Goal: Task Accomplishment & Management: Manage account settings

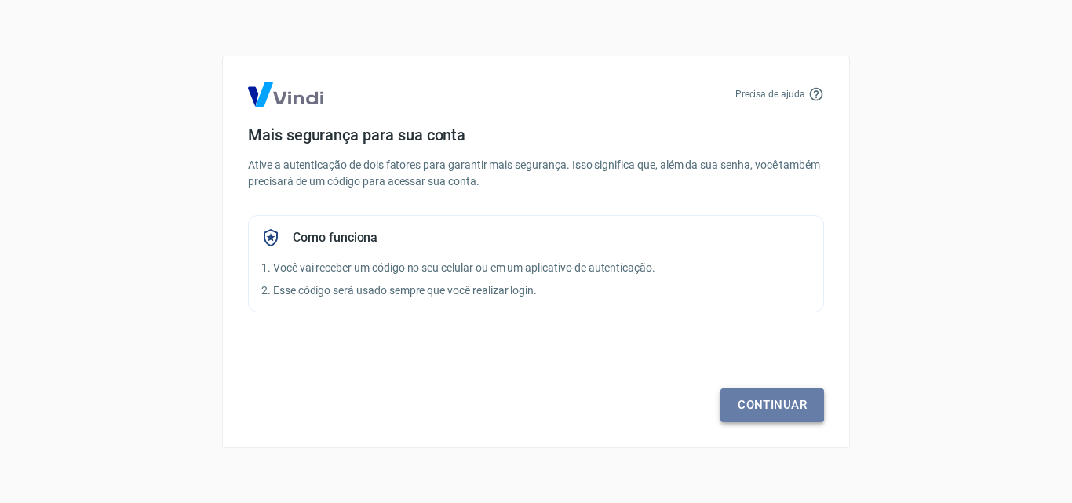
click at [784, 408] on link "Continuar" at bounding box center [773, 405] width 104 height 33
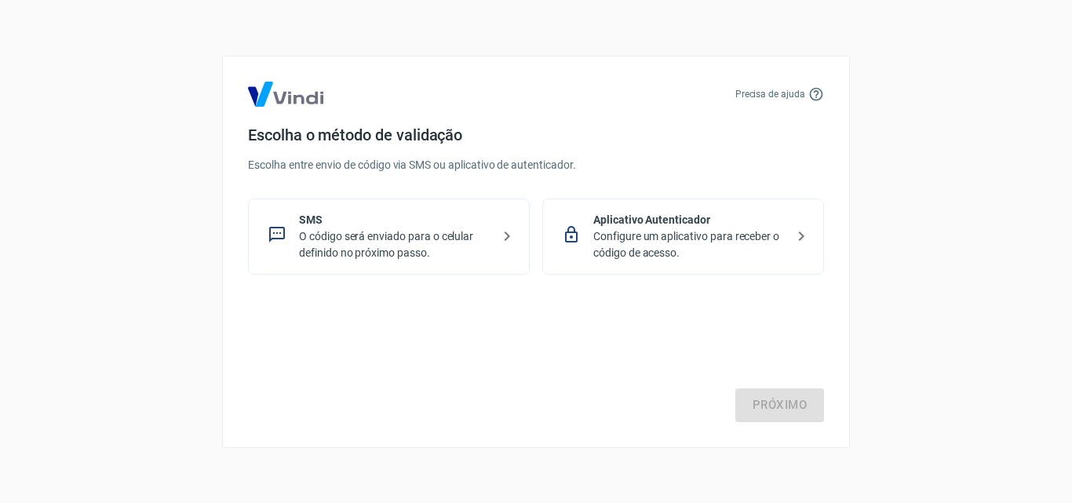
click at [392, 225] on p "SMS" at bounding box center [395, 220] width 192 height 16
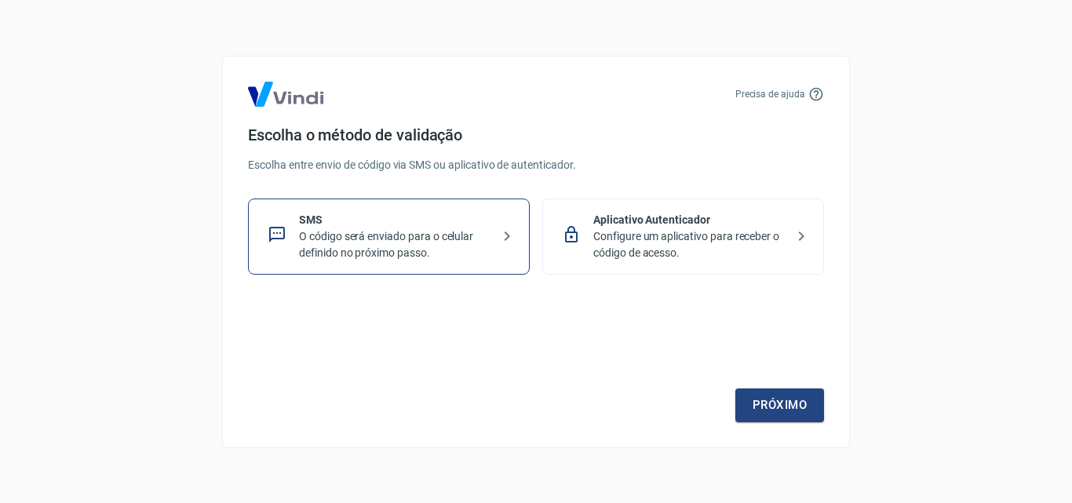
click at [649, 247] on p "Configure um aplicativo para receber o código de acesso." at bounding box center [689, 244] width 192 height 33
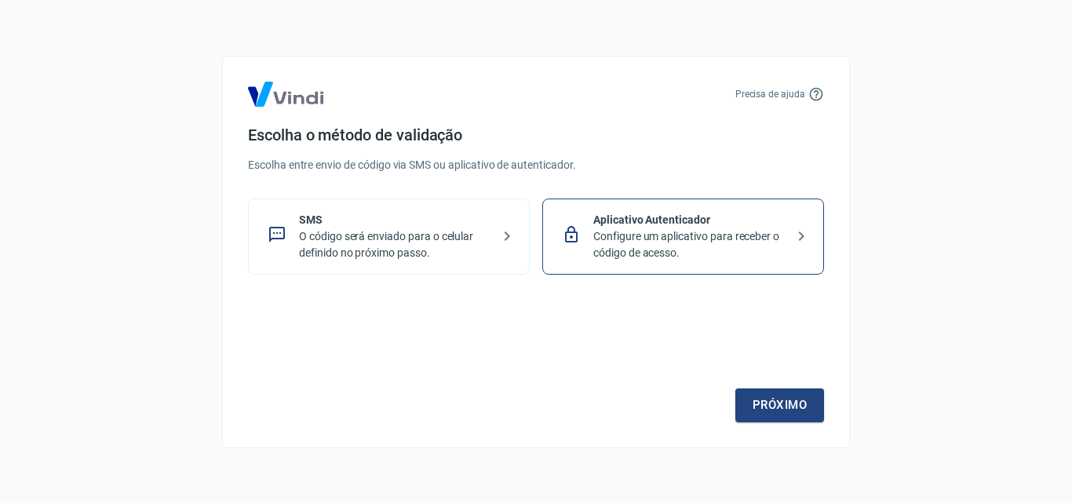
click at [436, 253] on p "O código será enviado para o celular definido no próximo passo." at bounding box center [395, 244] width 192 height 33
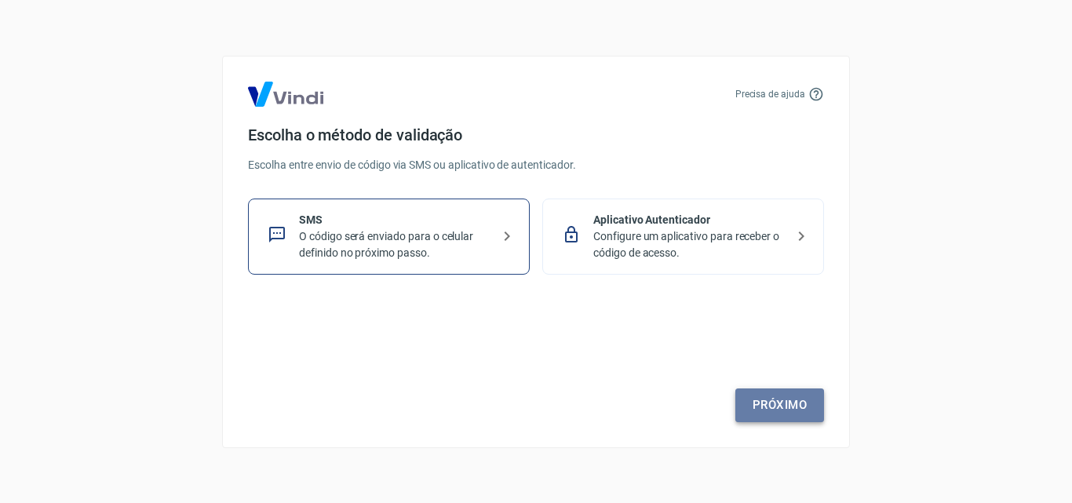
click at [808, 405] on link "Próximo" at bounding box center [780, 405] width 89 height 33
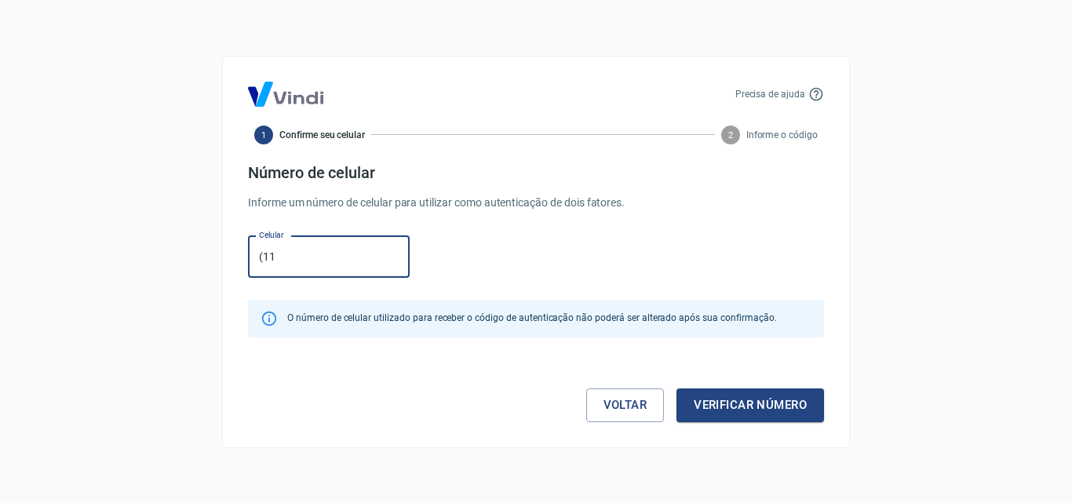
type input "[PHONE_NUMBER]"
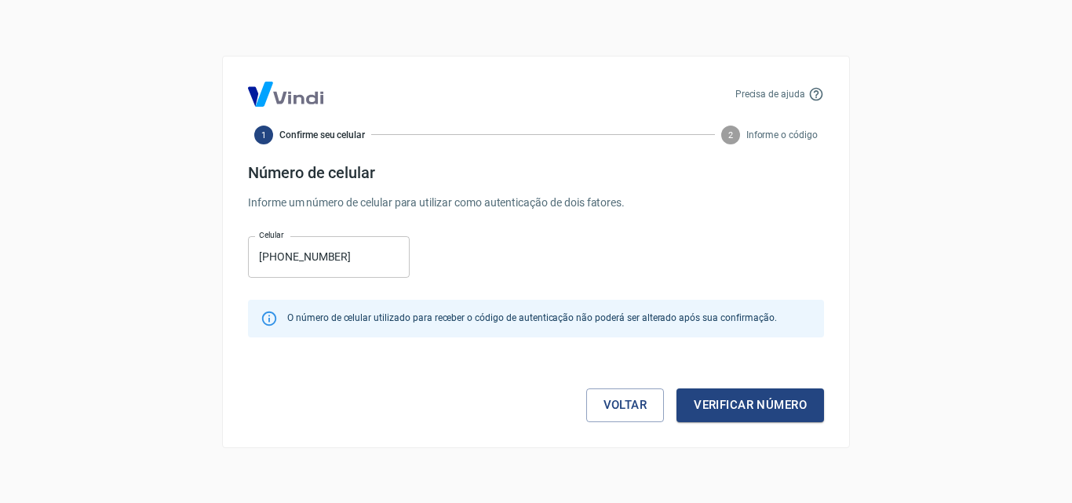
click at [520, 267] on div "Celular [PHONE_NUMBER] Celular" at bounding box center [536, 255] width 576 height 51
click at [721, 410] on button "Verificar número" at bounding box center [751, 405] width 148 height 33
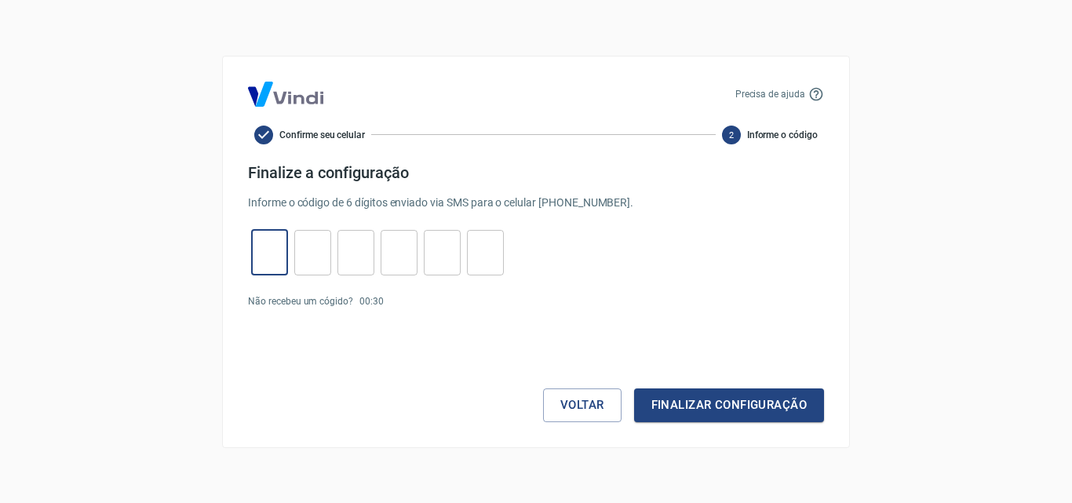
click at [281, 261] on input "tel" at bounding box center [269, 253] width 37 height 34
type input "3"
type input "4"
type input "8"
type input "4"
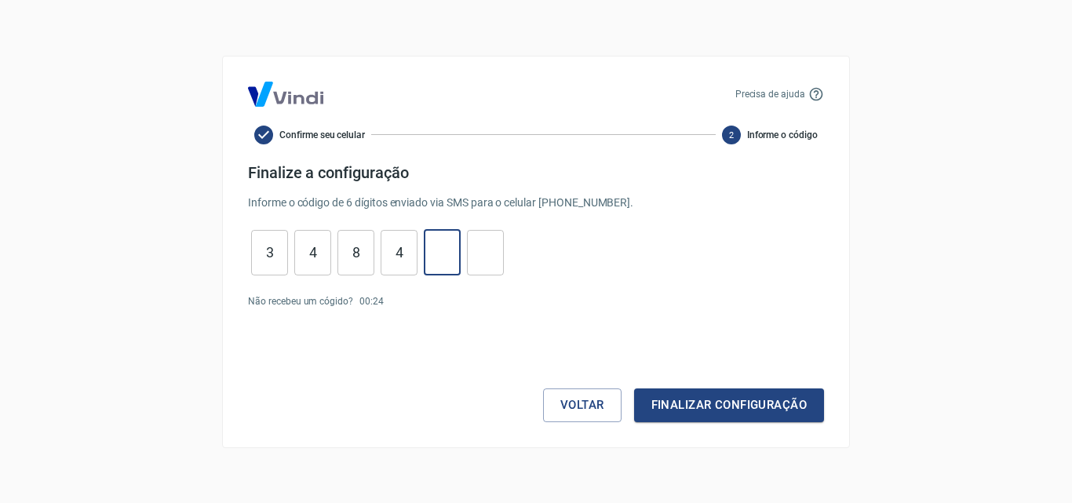
type input "6"
type input "3"
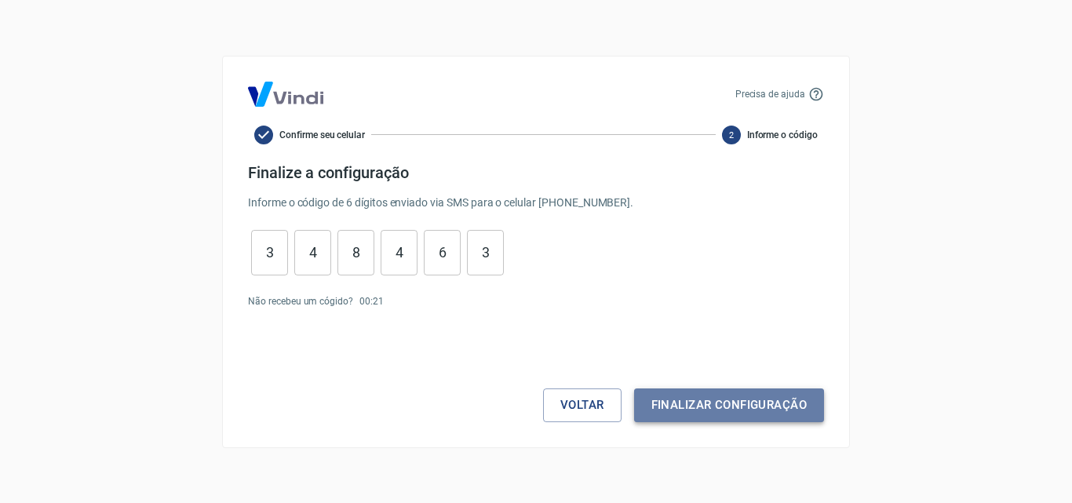
click at [699, 411] on button "Finalizar configuração" at bounding box center [729, 405] width 190 height 33
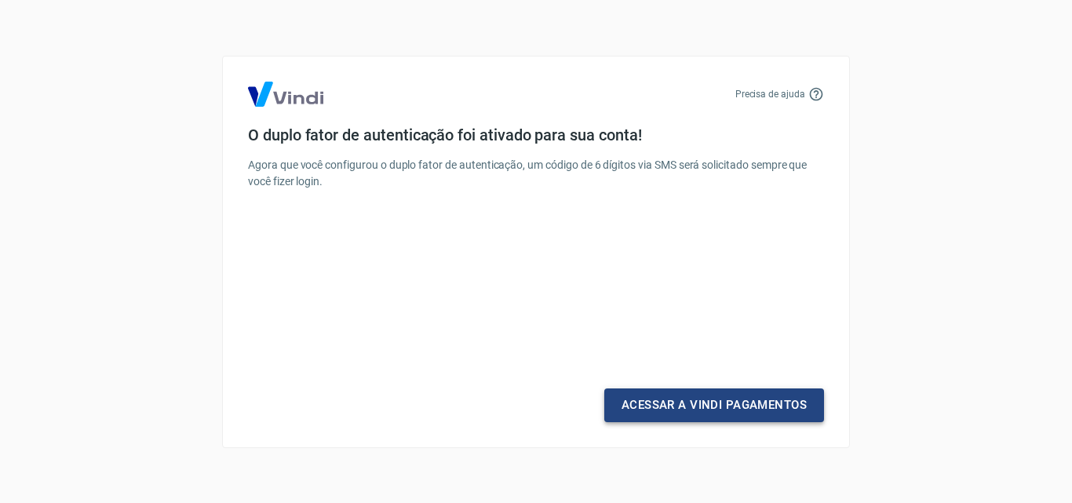
click at [713, 396] on link "Acessar a Vindi Pagamentos" at bounding box center [714, 405] width 220 height 33
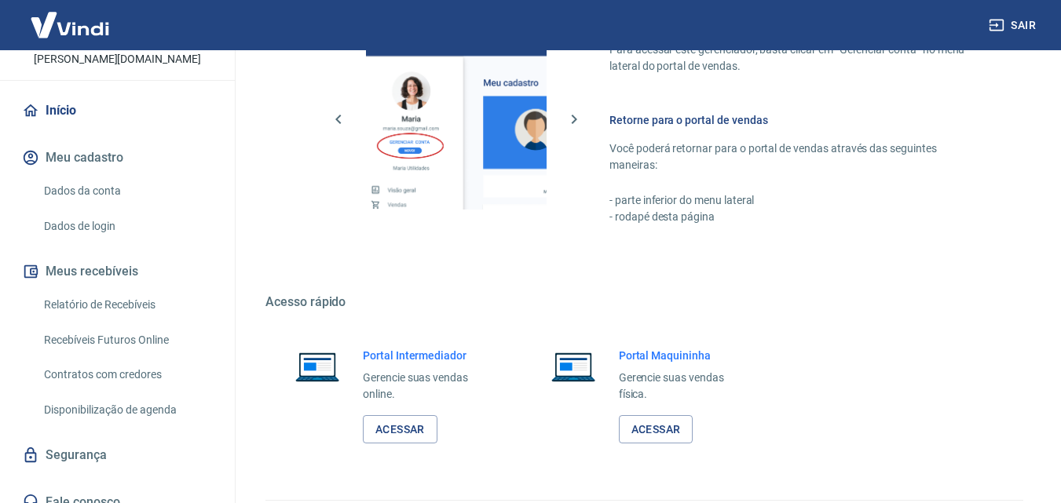
scroll to position [948, 0]
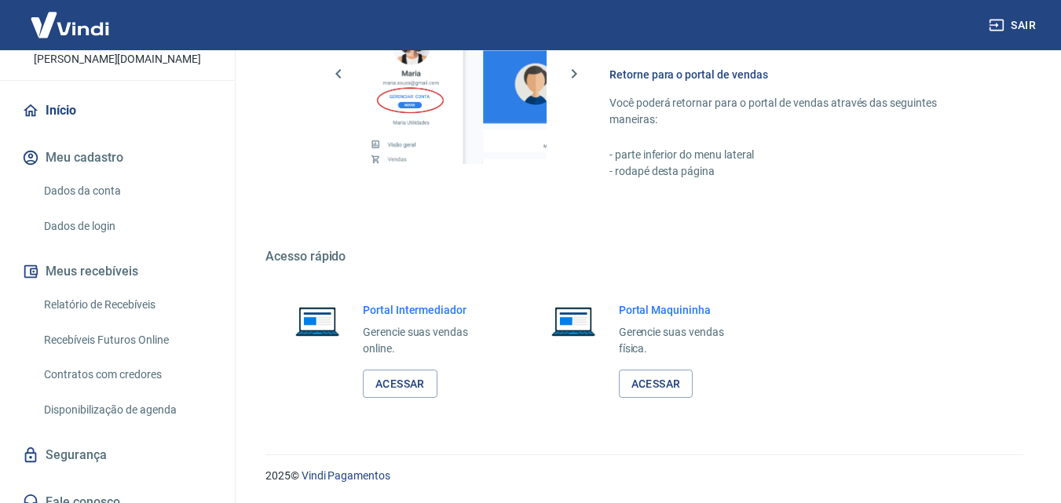
click at [111, 268] on button "Meus recebíveis" at bounding box center [117, 271] width 197 height 35
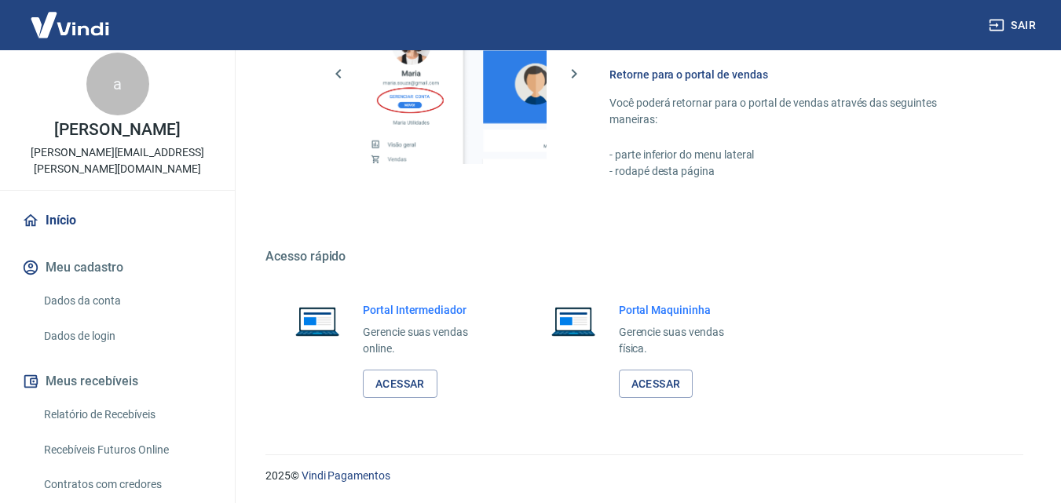
scroll to position [0, 0]
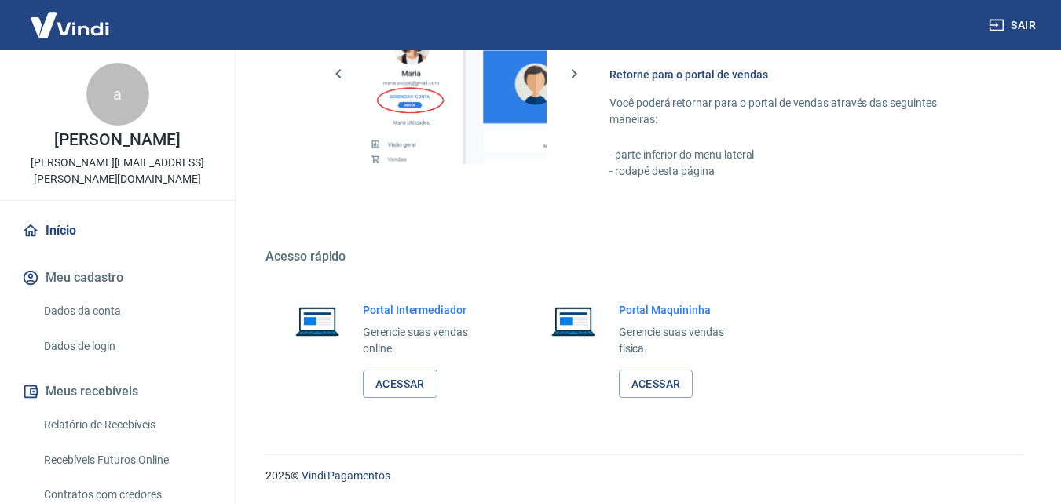
click at [50, 214] on link "Início" at bounding box center [117, 231] width 197 height 35
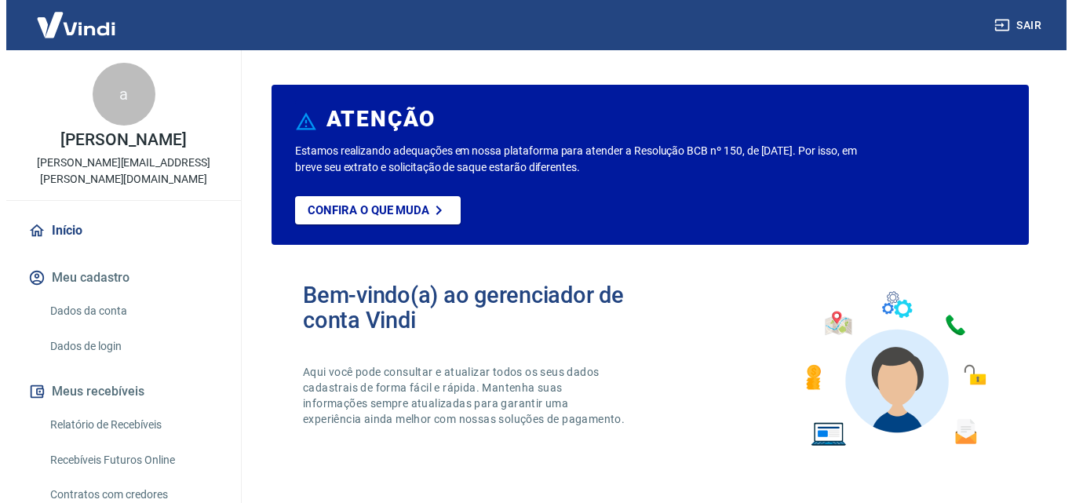
scroll to position [79, 0]
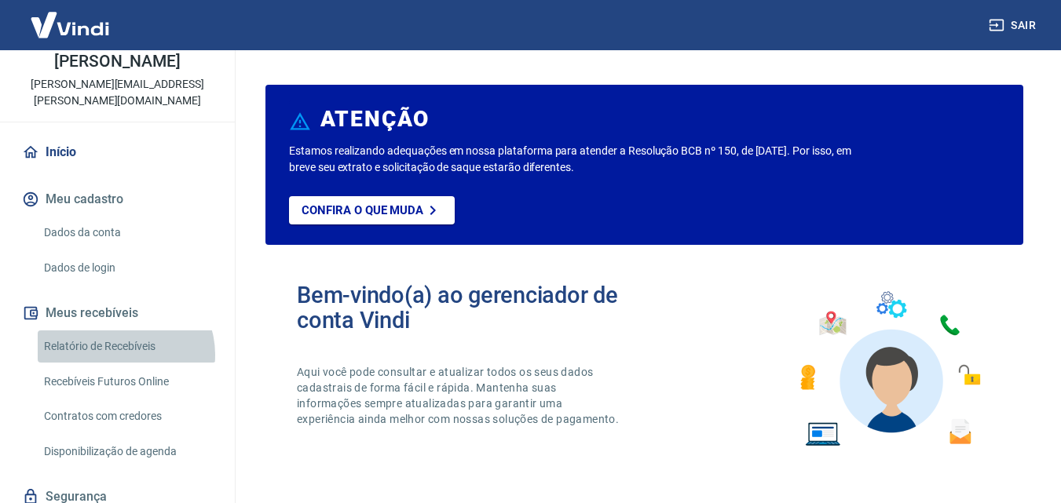
click at [124, 338] on link "Relatório de Recebíveis" at bounding box center [127, 347] width 178 height 32
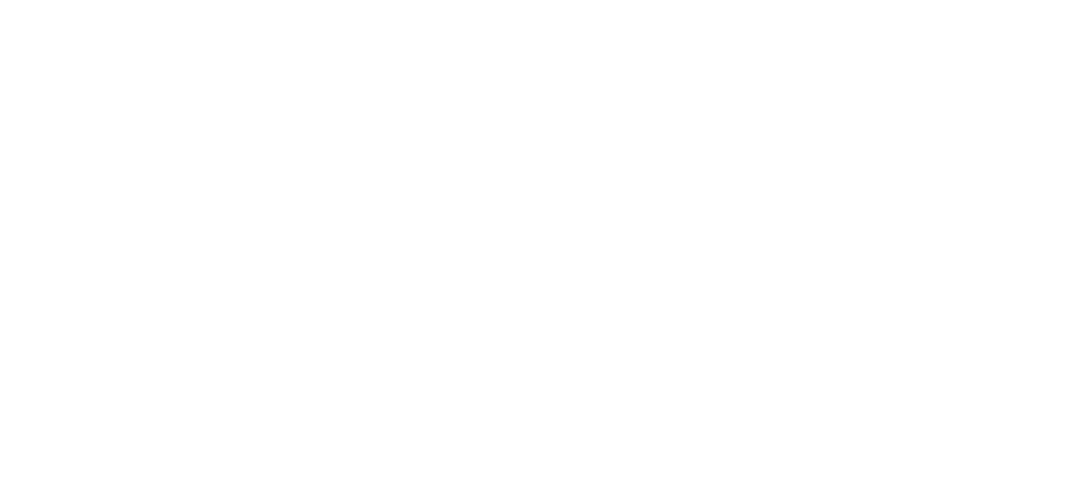
click at [956, 0] on html at bounding box center [536, 0] width 1072 height 0
